Goal: Information Seeking & Learning: Find contact information

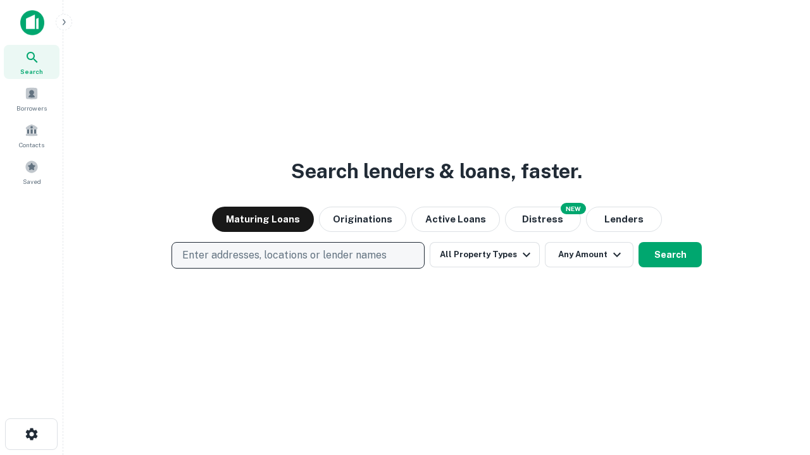
click at [297, 256] on p "Enter addresses, locations or lender names" at bounding box center [284, 255] width 204 height 15
type input "**********"
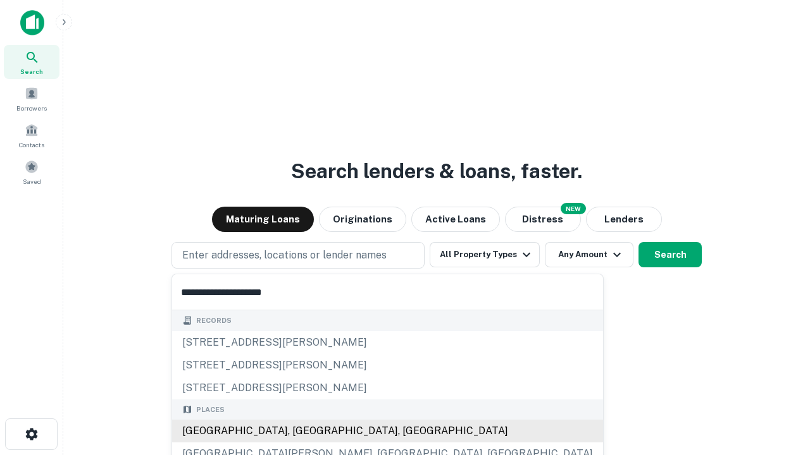
click at [302, 431] on div "Santa Monica, CA, USA" at bounding box center [387, 431] width 431 height 23
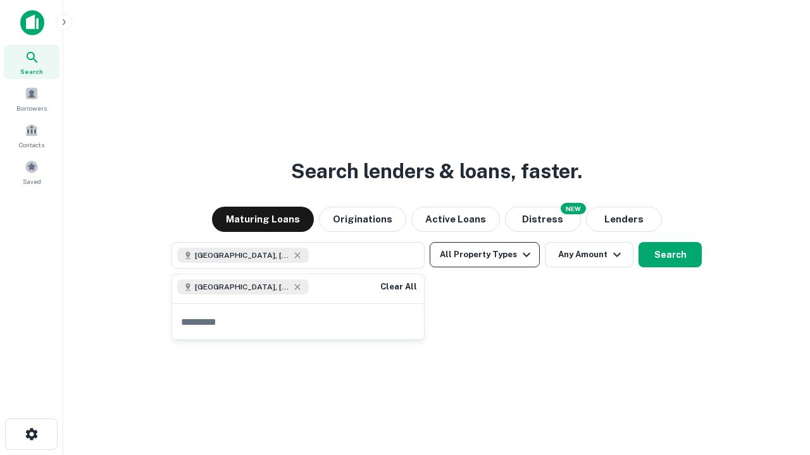
click at [484, 255] on button "All Property Types" at bounding box center [484, 254] width 110 height 25
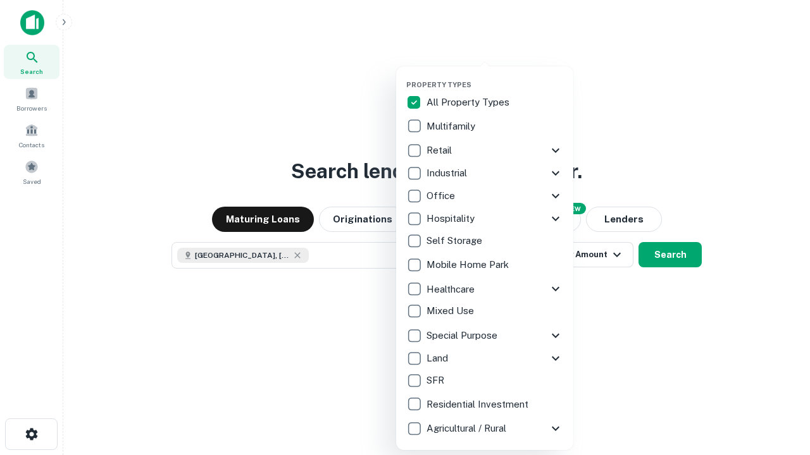
click at [495, 77] on button "button" at bounding box center [494, 77] width 177 height 1
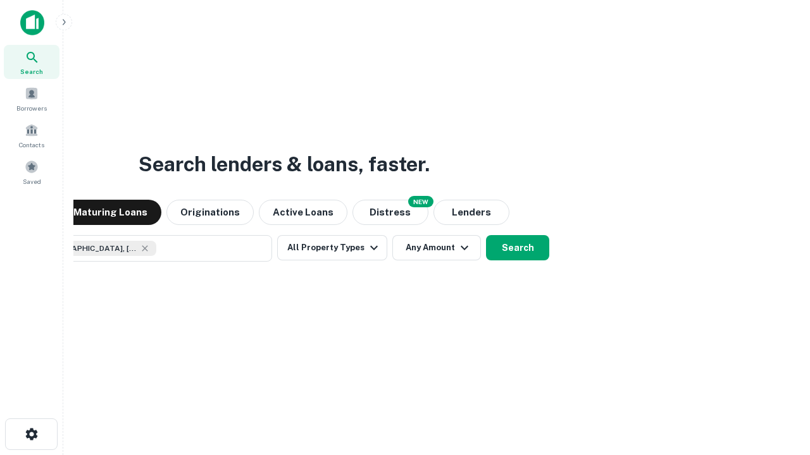
scroll to position [20, 0]
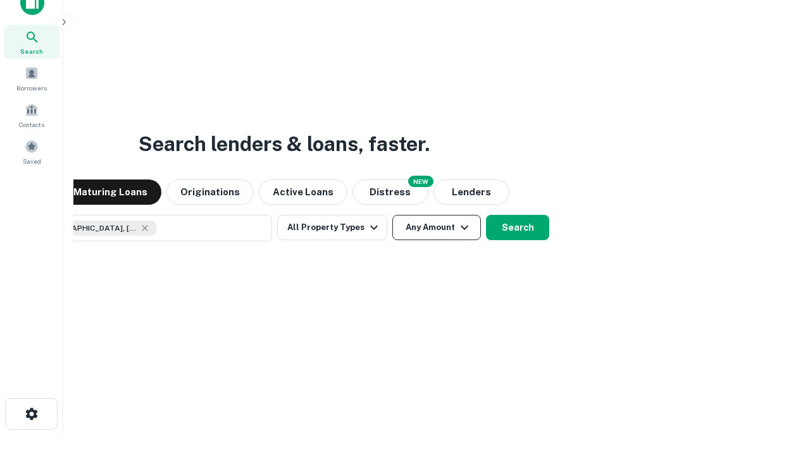
click at [392, 215] on button "Any Amount" at bounding box center [436, 227] width 89 height 25
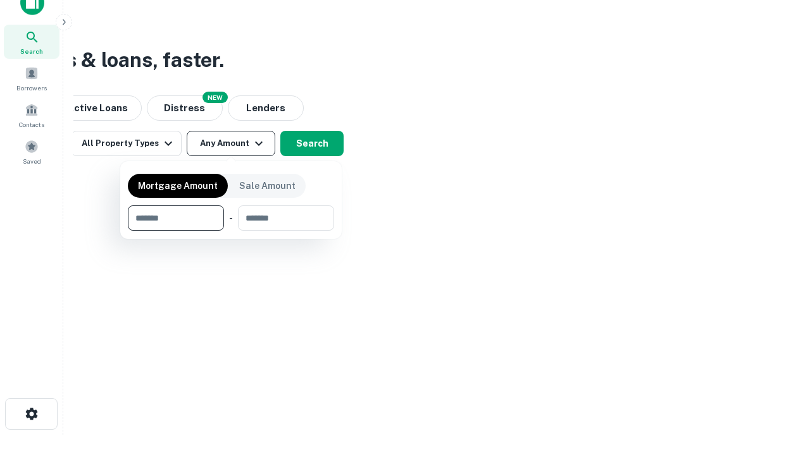
type input "*******"
click at [231, 231] on button "button" at bounding box center [231, 231] width 206 height 1
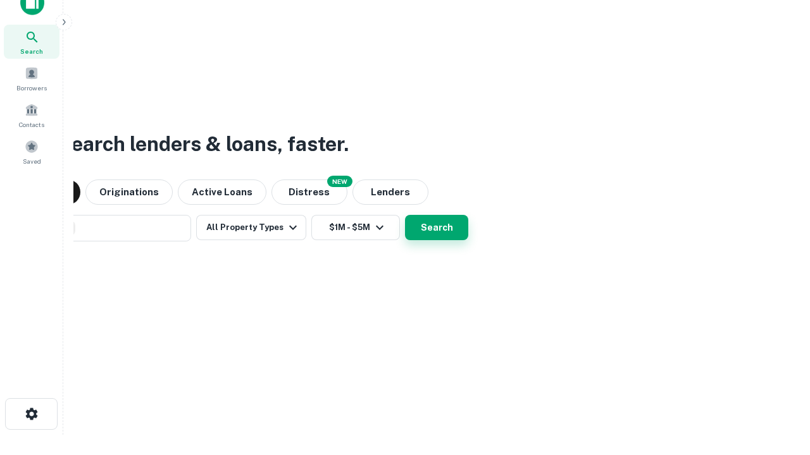
click at [405, 215] on button "Search" at bounding box center [436, 227] width 63 height 25
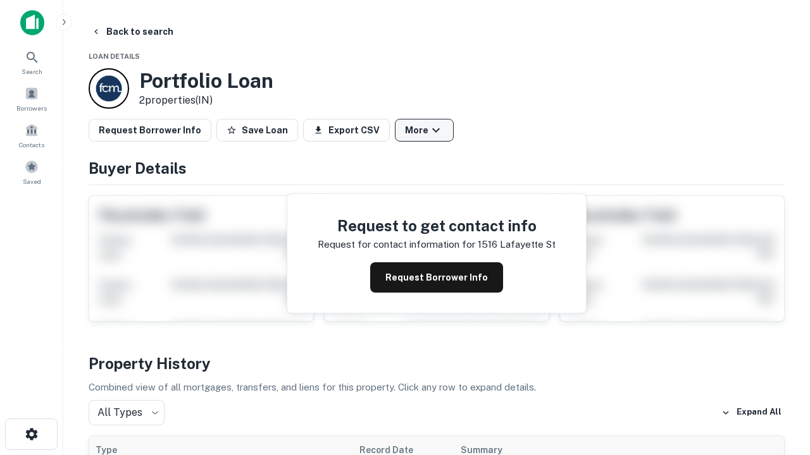
click at [424, 130] on button "More" at bounding box center [424, 130] width 59 height 23
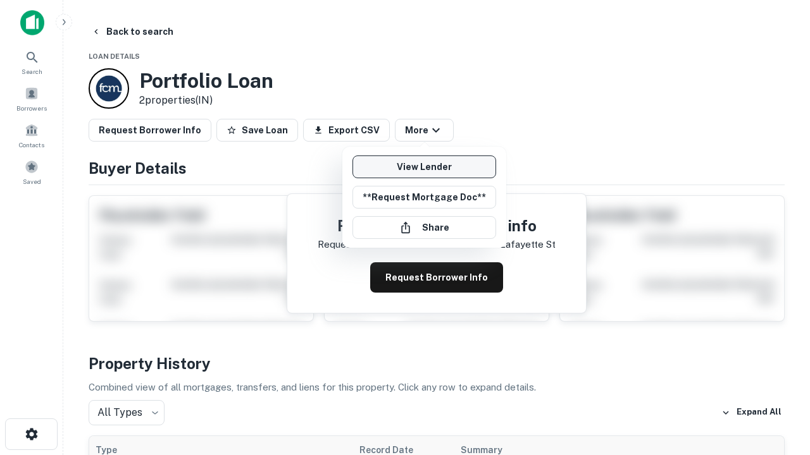
click at [424, 167] on link "View Lender" at bounding box center [424, 167] width 144 height 23
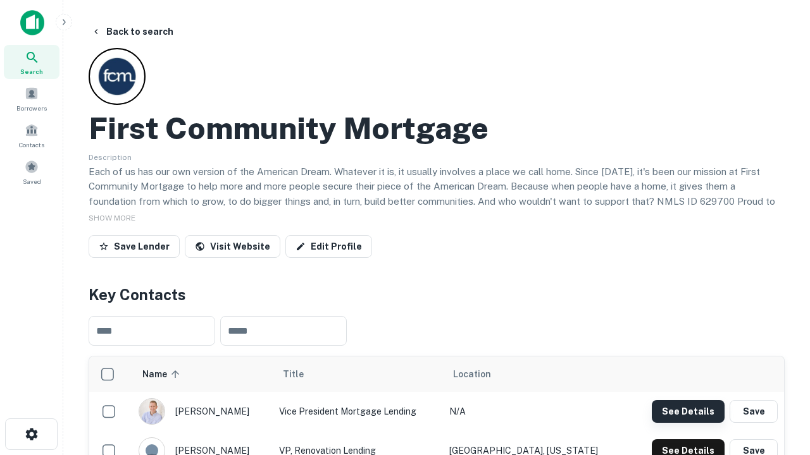
click at [687, 411] on button "See Details" at bounding box center [687, 411] width 73 height 23
